Goal: Information Seeking & Learning: Learn about a topic

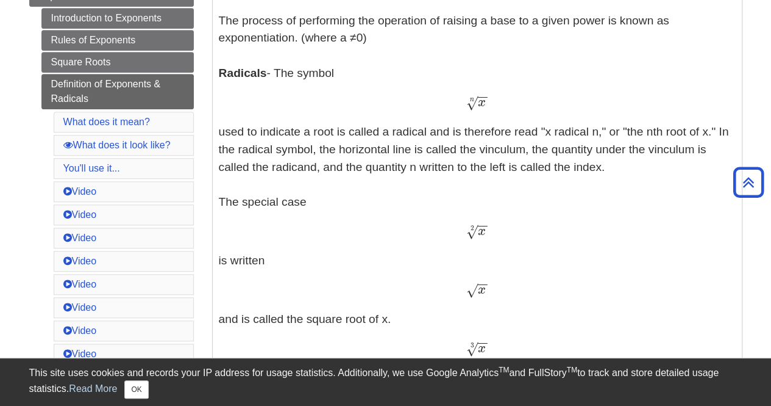
scroll to position [371, 0]
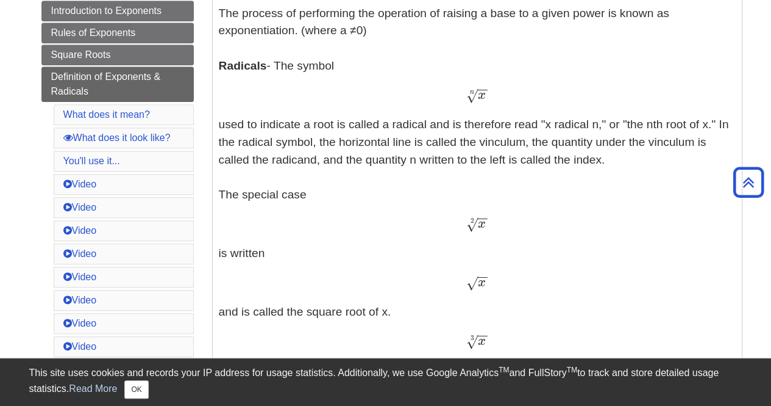
drag, startPoint x: 220, startPoint y: 65, endPoint x: 634, endPoint y: 157, distance: 424.6
click at [634, 157] on p "Exponents - An exponent is the power p in an expression of the form a p a p The…" at bounding box center [477, 285] width 517 height 679
copy p "Radicals - The symbol x − − √ n x n used to indicate a root is called a radical…"
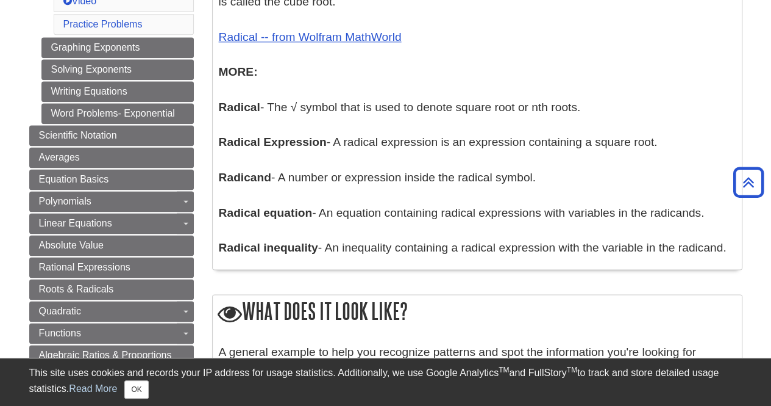
scroll to position [743, 0]
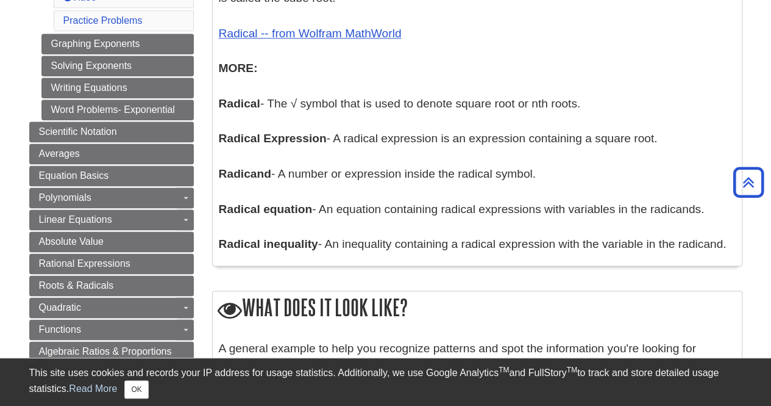
click at [224, 104] on b "Radical" at bounding box center [239, 103] width 41 height 13
click at [223, 103] on b "Radical" at bounding box center [239, 103] width 41 height 13
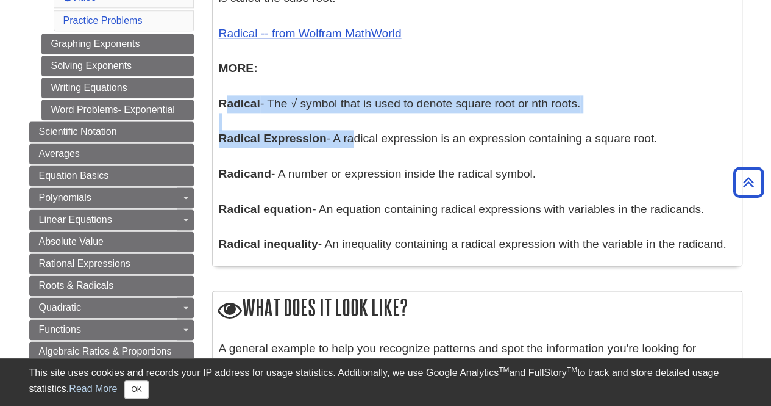
drag, startPoint x: 223, startPoint y: 103, endPoint x: 349, endPoint y: 132, distance: 130.0
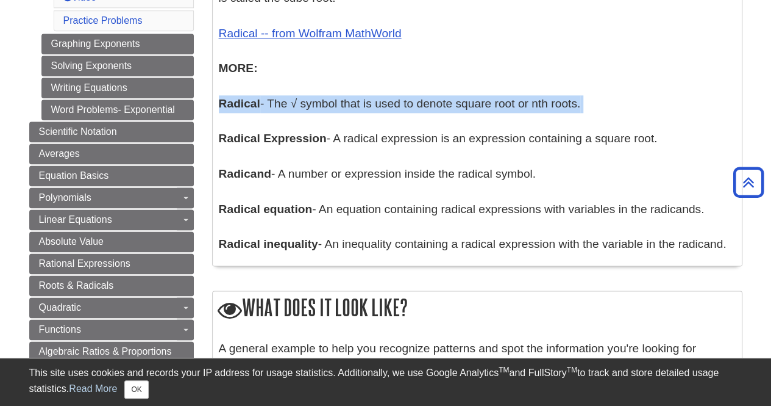
drag, startPoint x: 221, startPoint y: 104, endPoint x: 276, endPoint y: 115, distance: 56.6
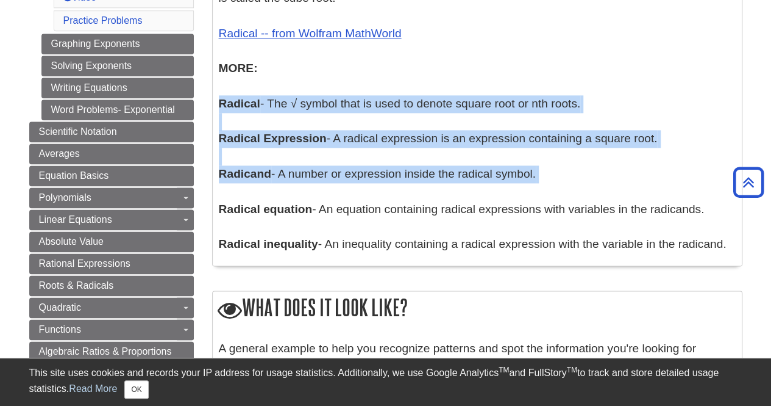
copy p "Radical - The √ symbol that is used to denote square root or nth roots. Radical…"
